Goal: Information Seeking & Learning: Learn about a topic

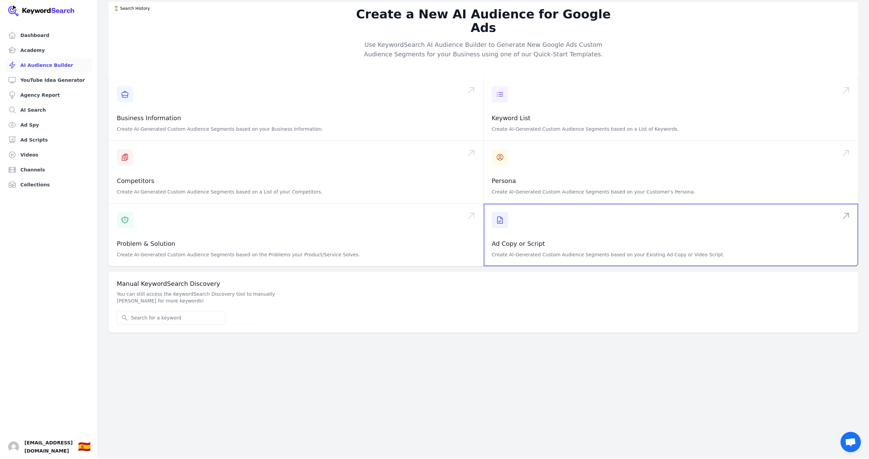
click at [512, 242] on span at bounding box center [671, 235] width 375 height 62
click at [50, 50] on link "Academy" at bounding box center [48, 50] width 87 height 14
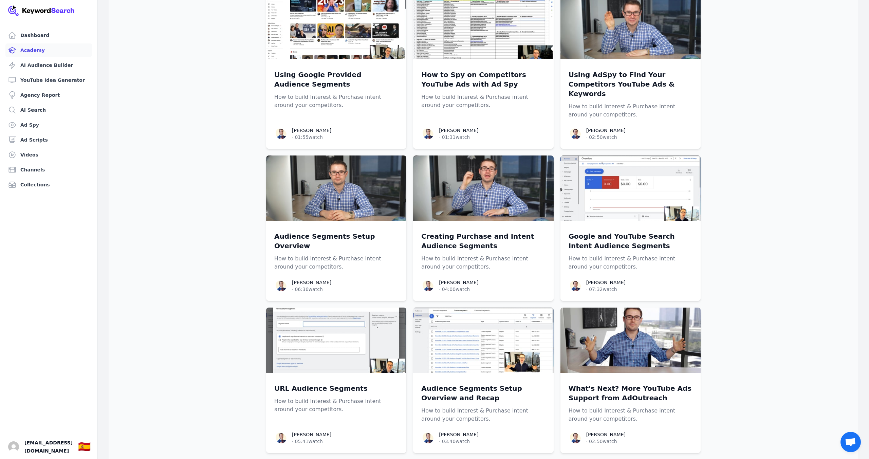
scroll to position [869, 0]
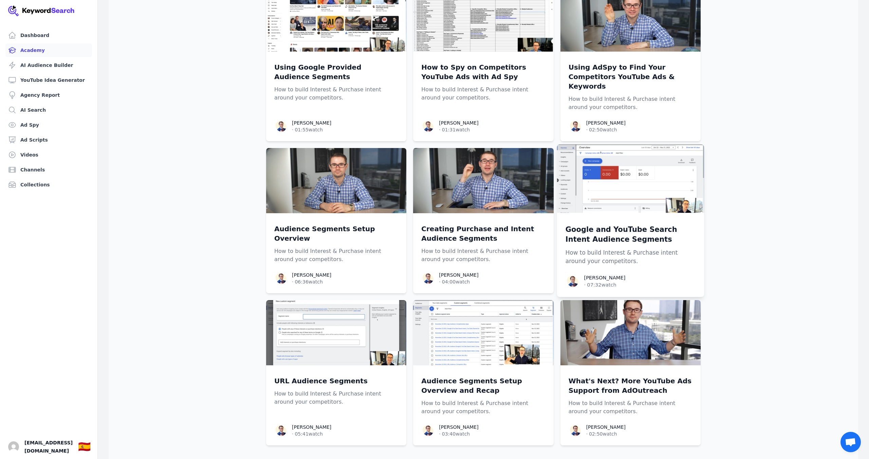
click at [606, 146] on img at bounding box center [630, 178] width 147 height 69
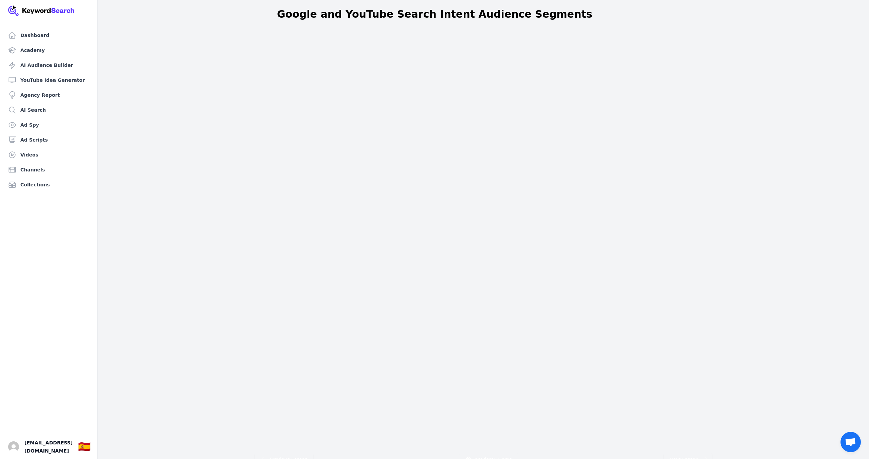
scroll to position [52, 0]
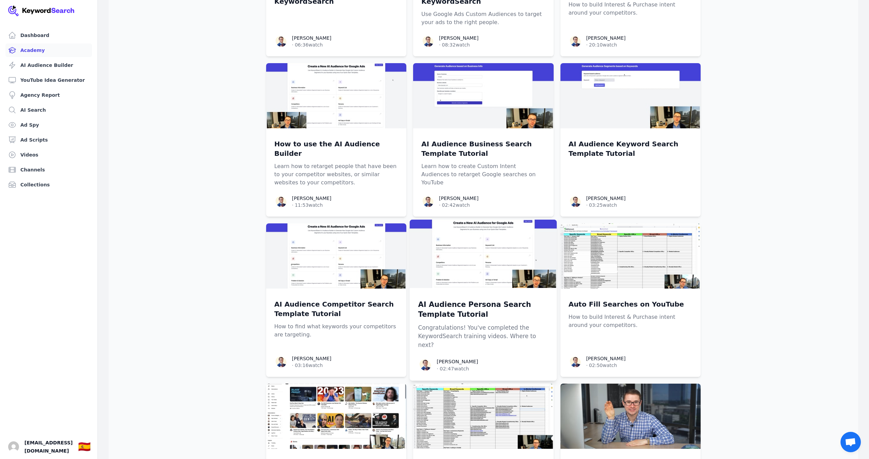
scroll to position [441, 0]
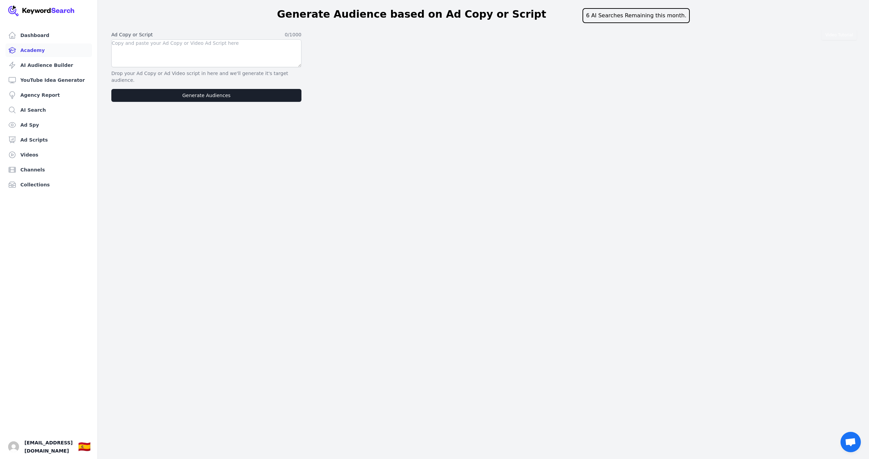
click at [34, 48] on link "Academy" at bounding box center [48, 50] width 87 height 14
